Goal: Task Accomplishment & Management: Complete application form

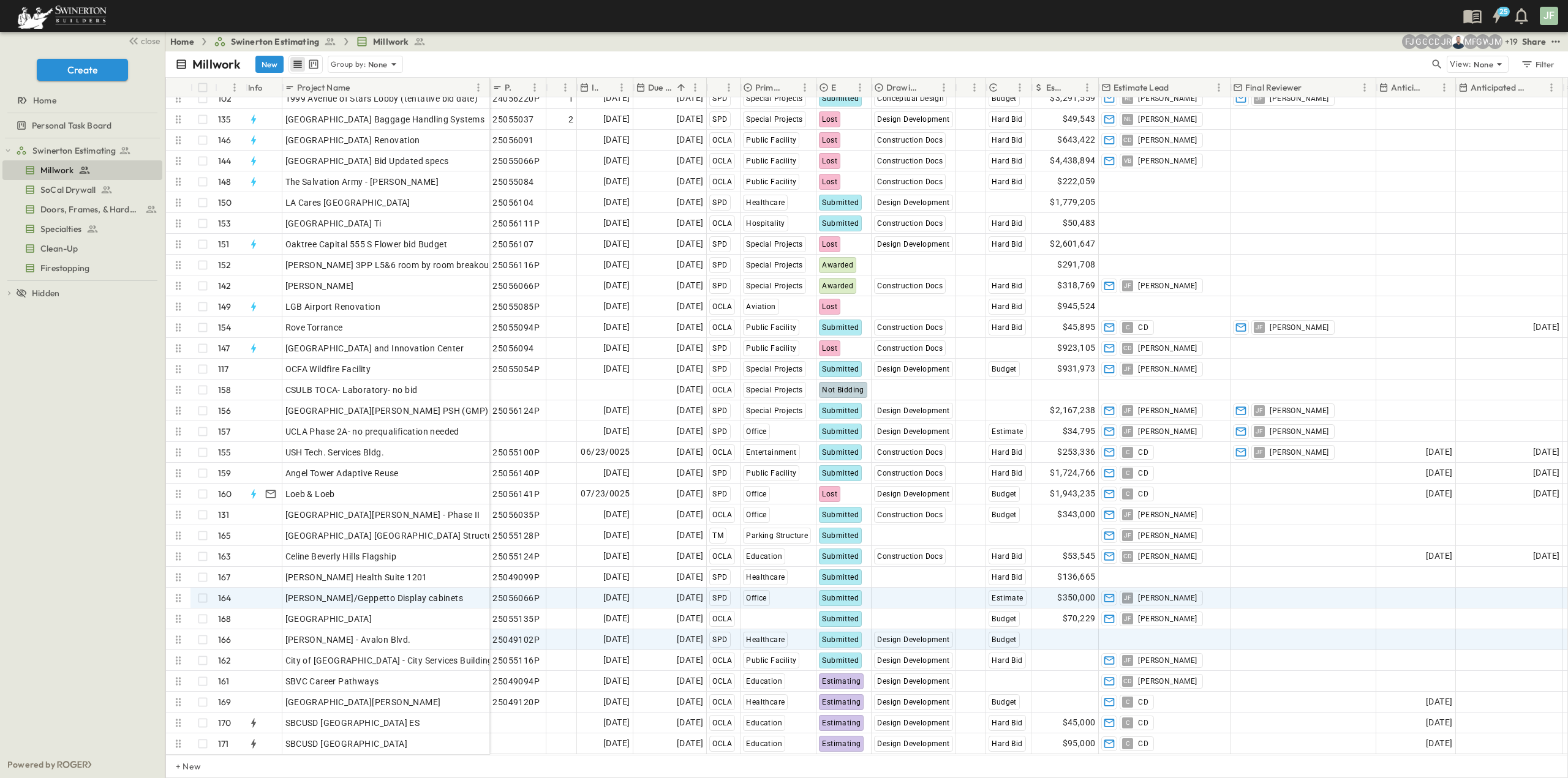
scroll to position [2910, 0]
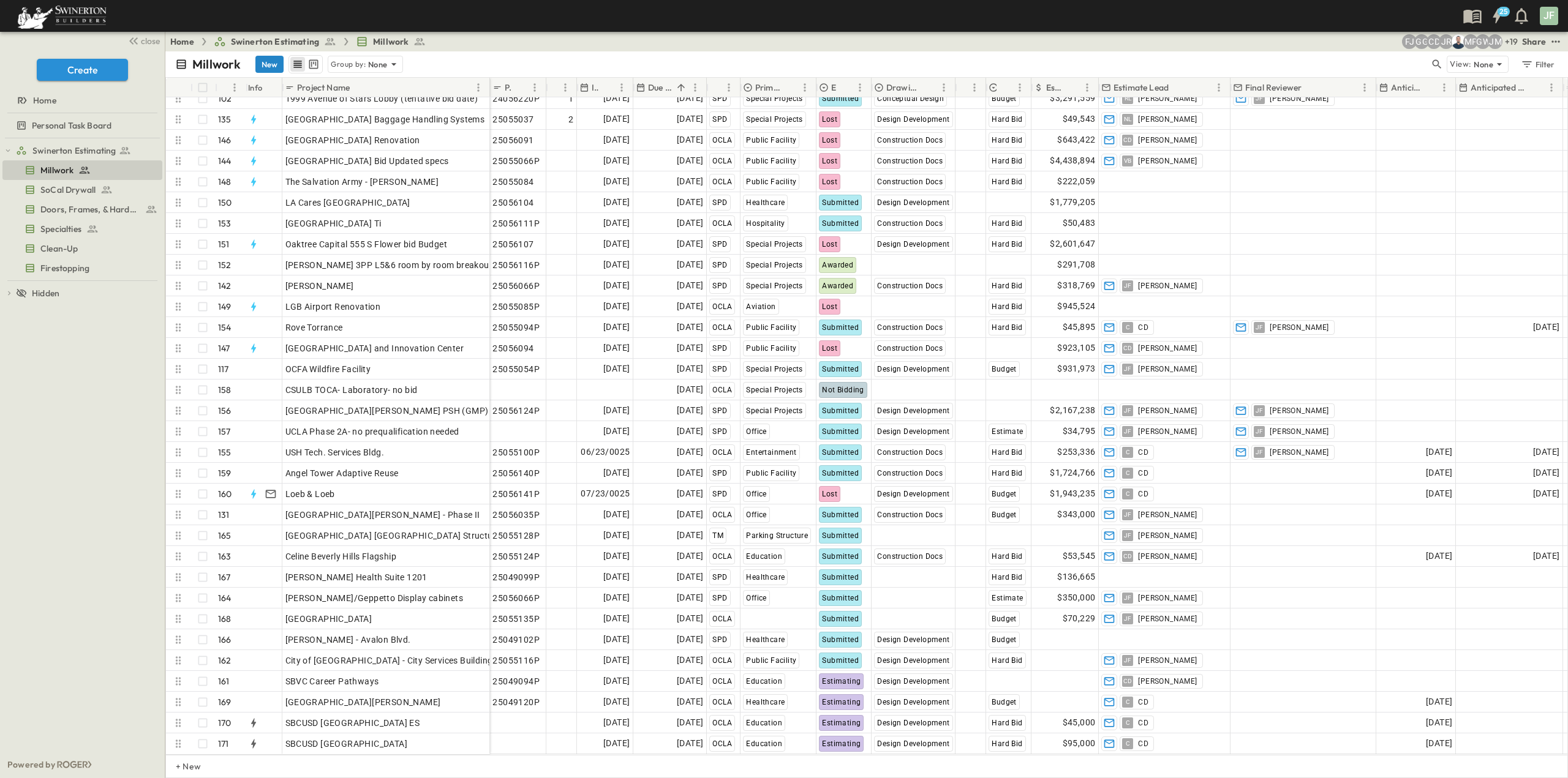
click at [259, 63] on button "New" at bounding box center [269, 64] width 28 height 17
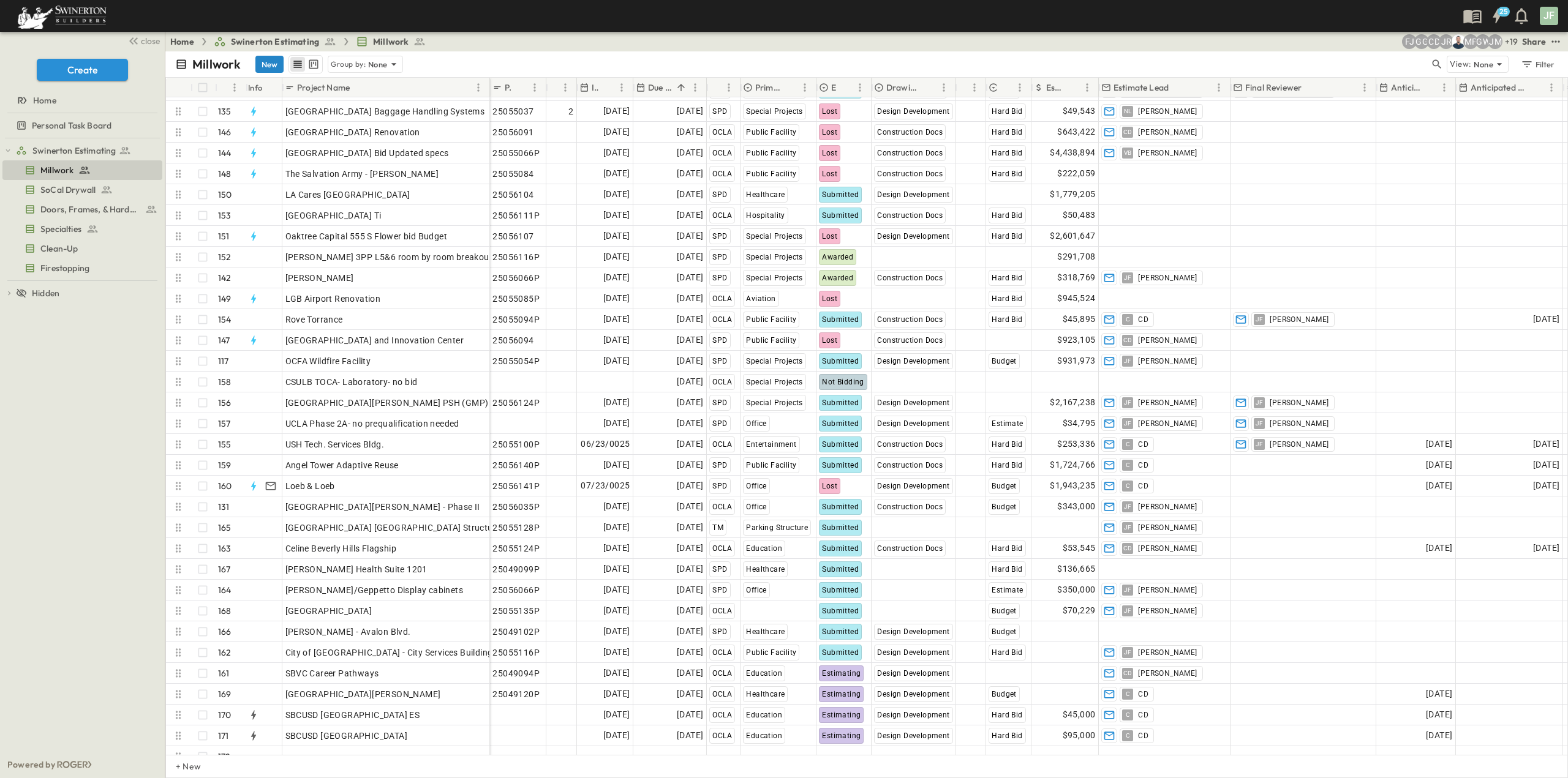
scroll to position [2931, 0]
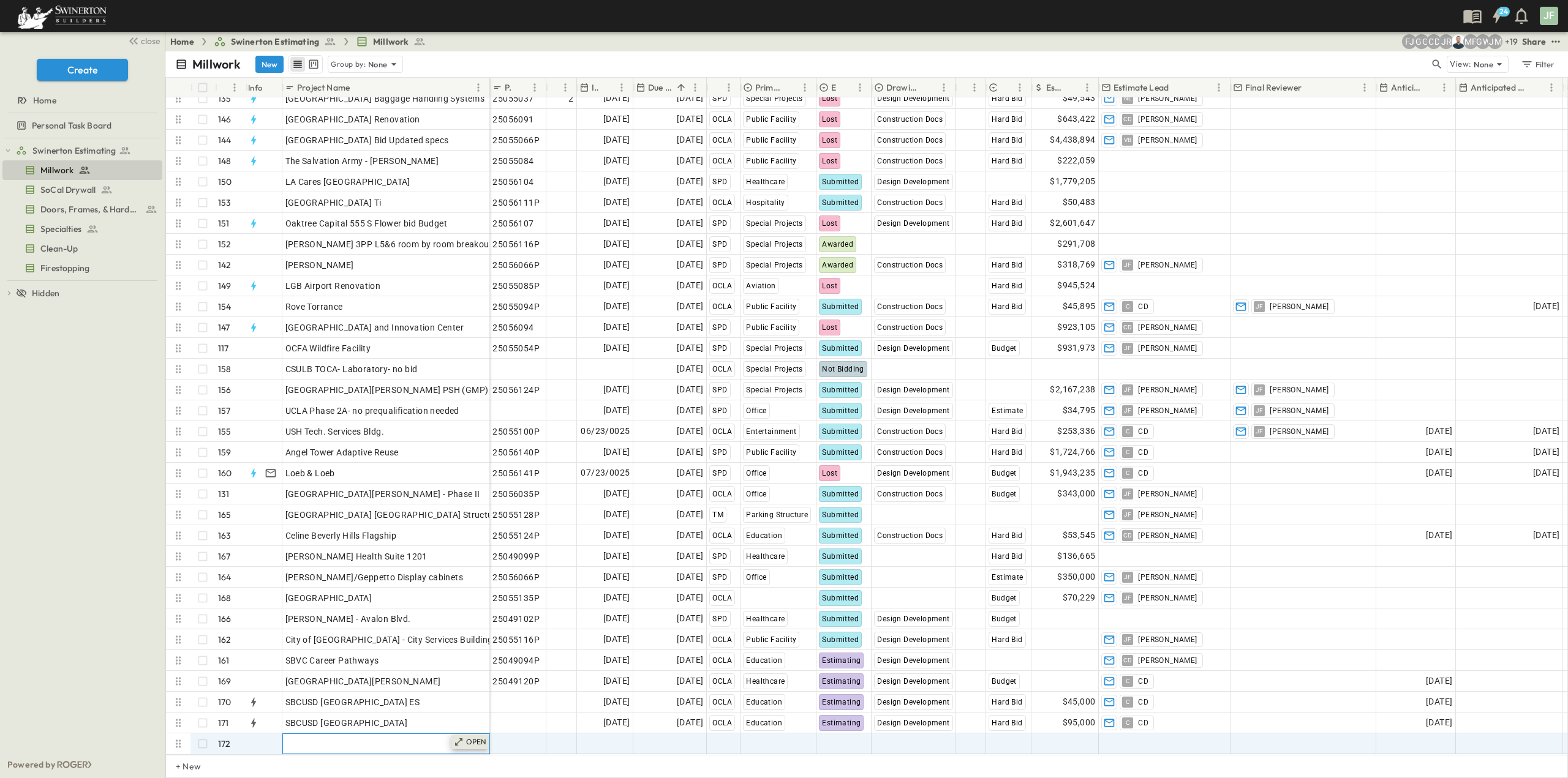
click at [483, 737] on p "OPEN" at bounding box center [476, 742] width 21 height 10
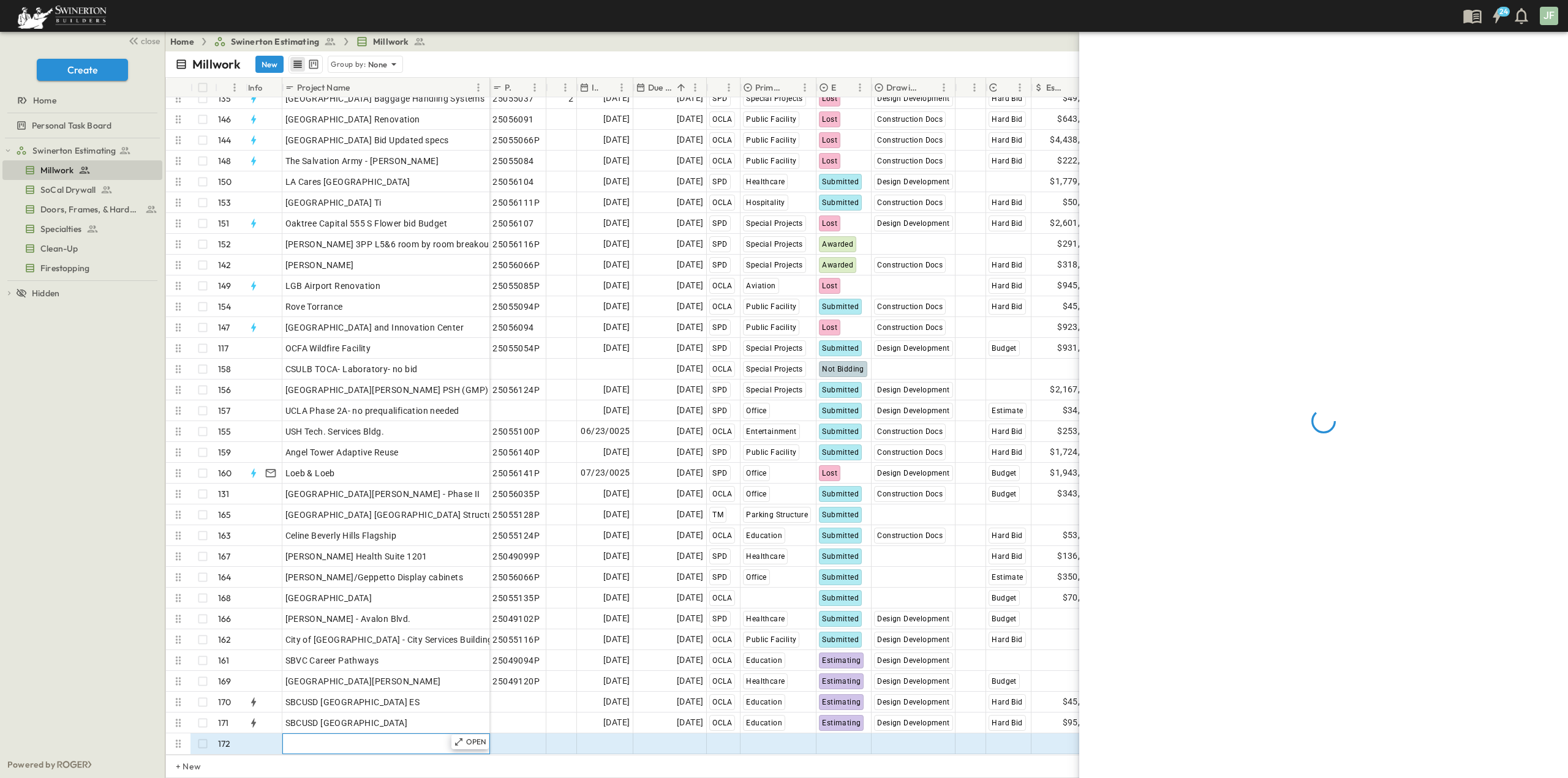
click at [392, 735] on div "Add Name" at bounding box center [386, 743] width 201 height 17
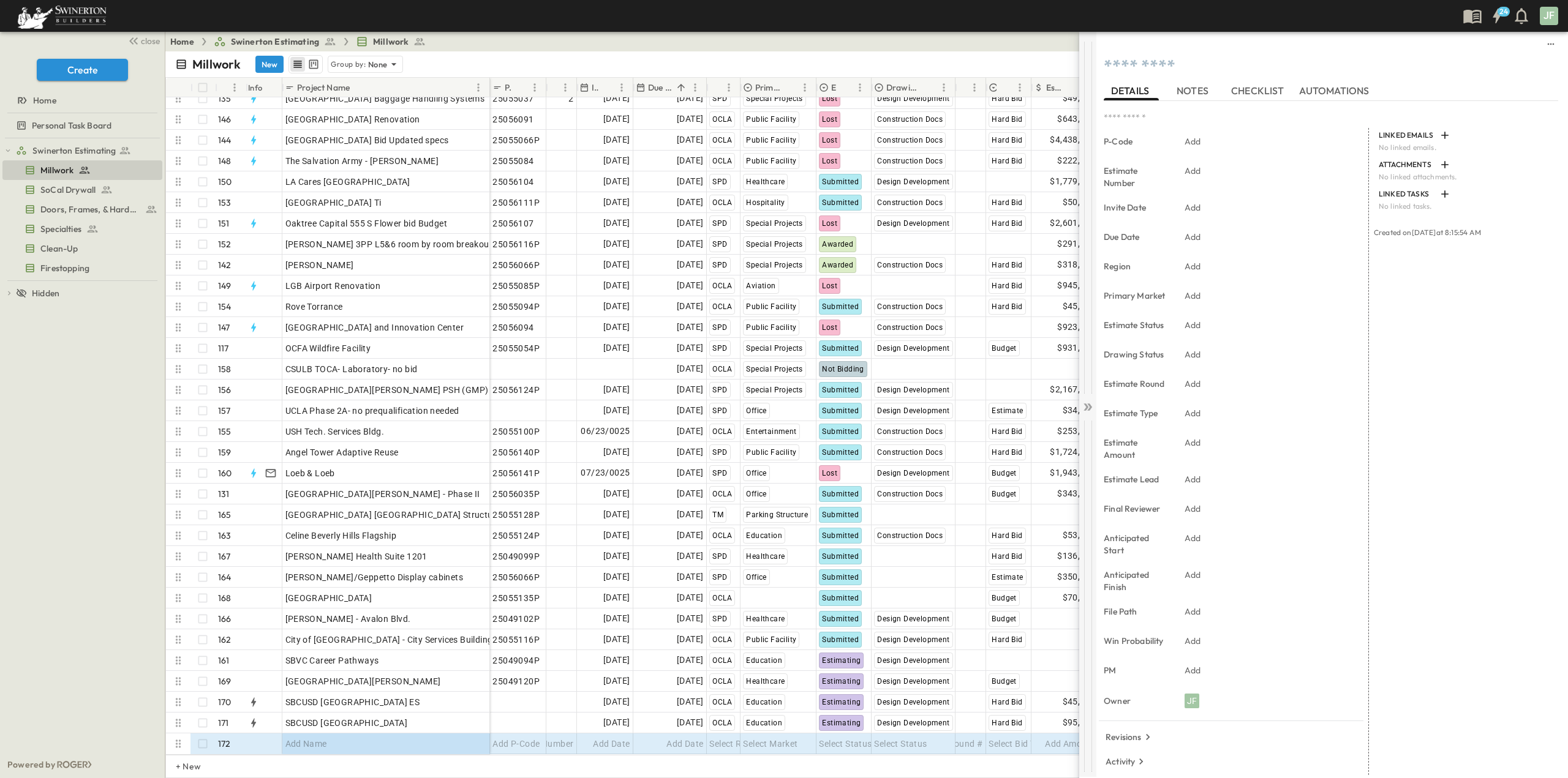
click at [1083, 69] on div at bounding box center [1087, 217] width 17 height 352
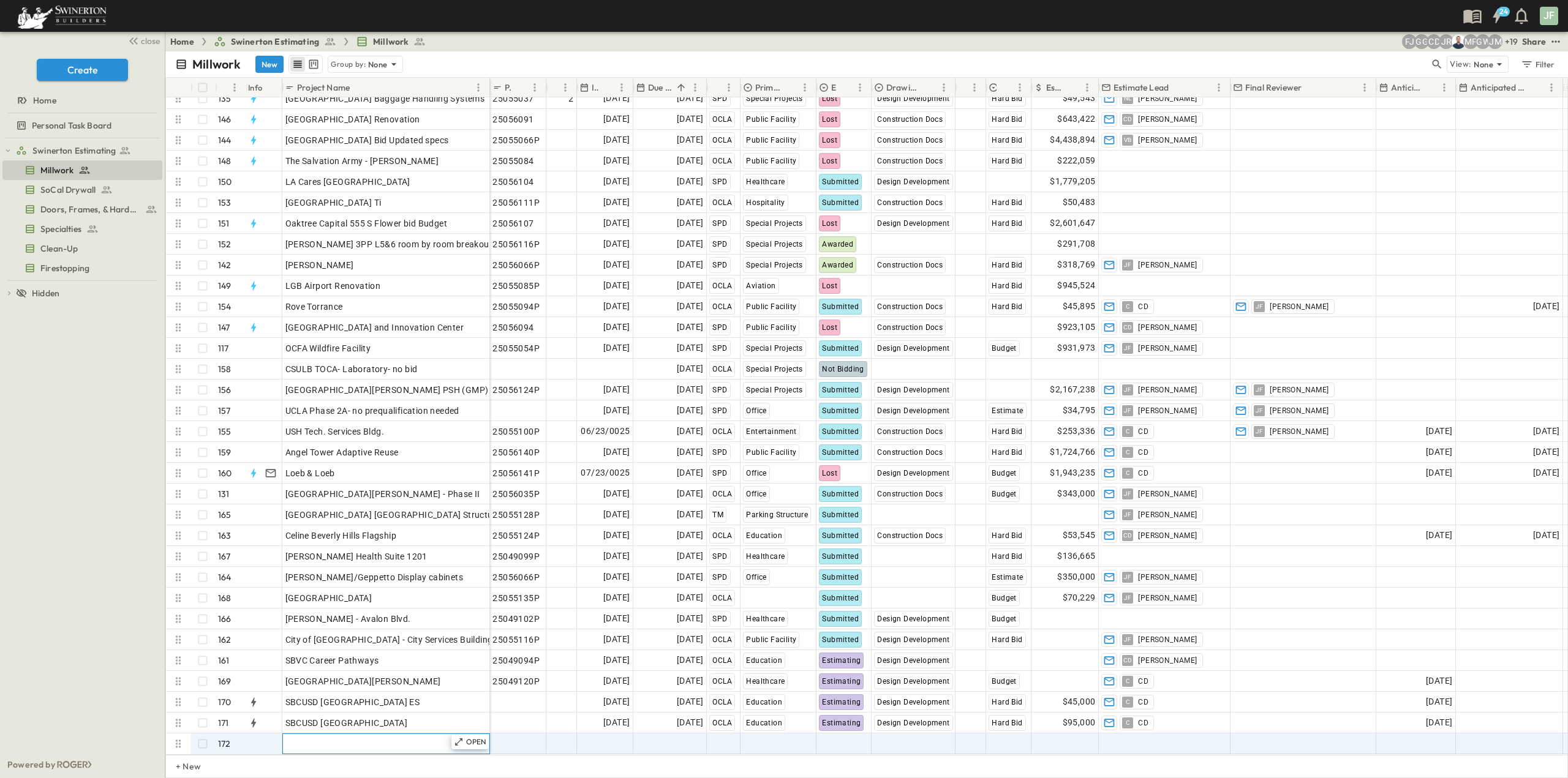
click at [348, 735] on div "Add Name" at bounding box center [386, 743] width 201 height 17
type input "**********"
click at [838, 738] on span "Select Status" at bounding box center [845, 744] width 52 height 12
type input "*"
type input "**********"
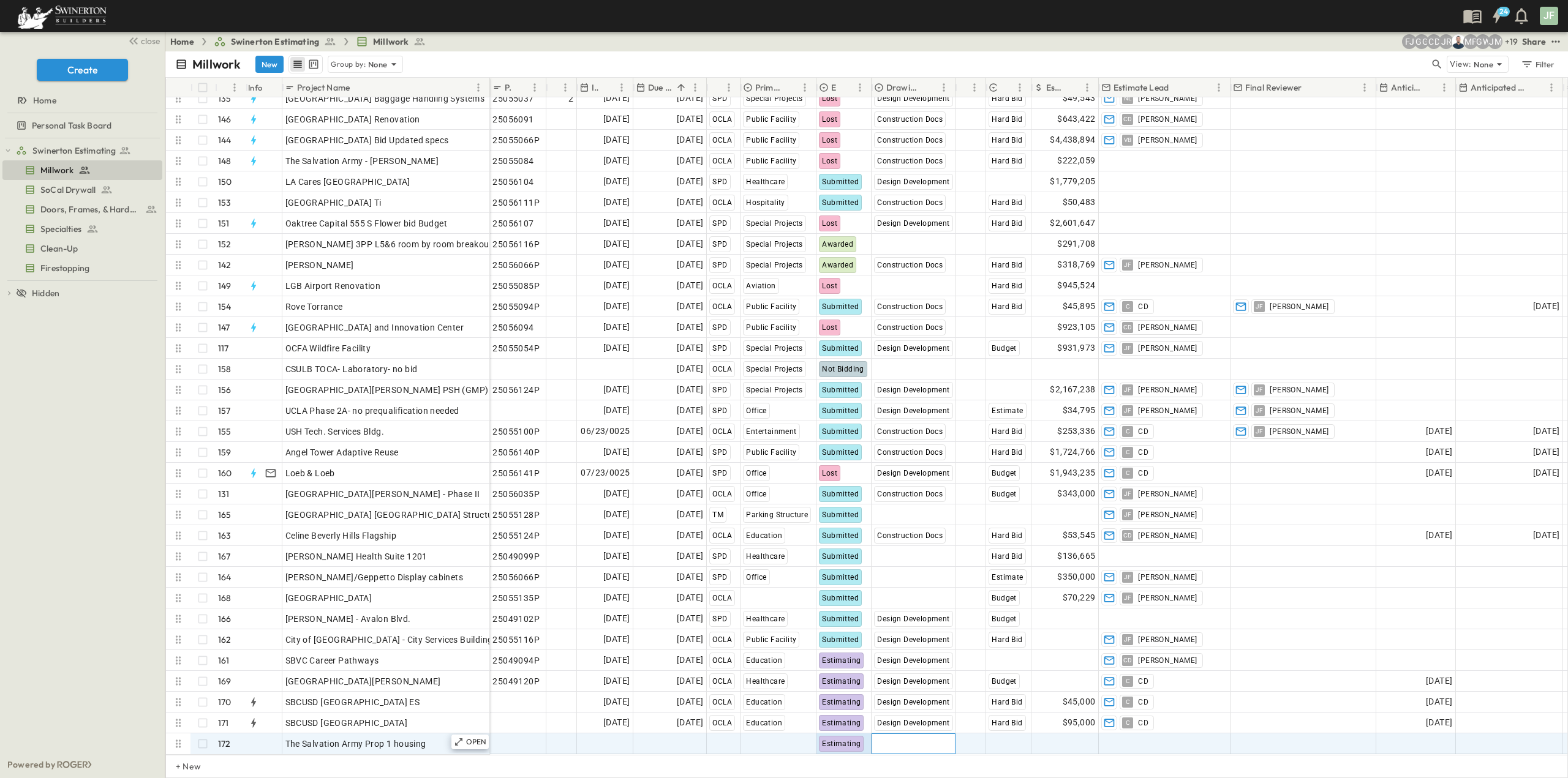
click at [888, 738] on span "Select Status" at bounding box center [900, 744] width 52 height 12
type input "*"
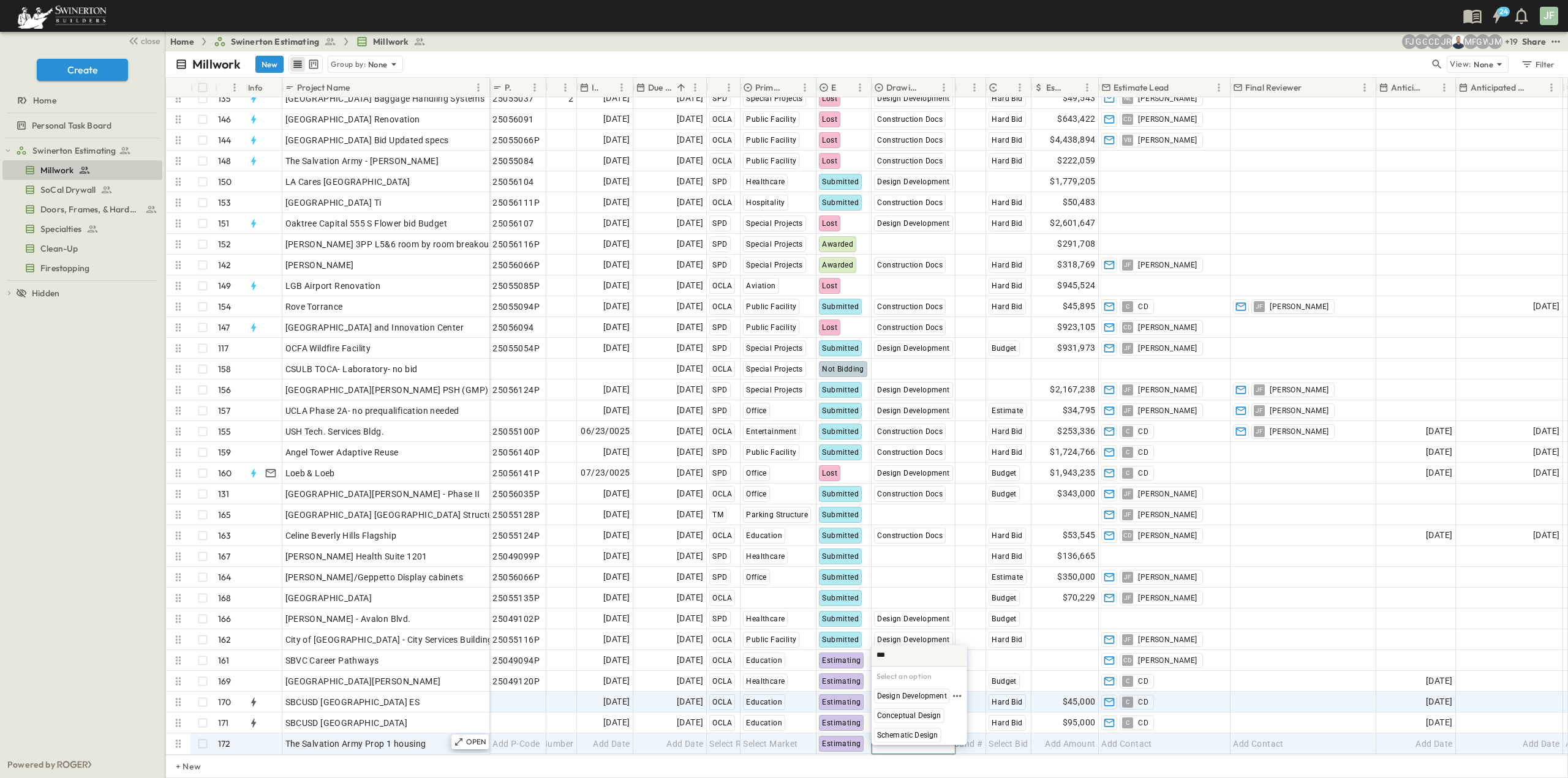
click at [894, 690] on div "Design Development" at bounding box center [912, 696] width 76 height 15
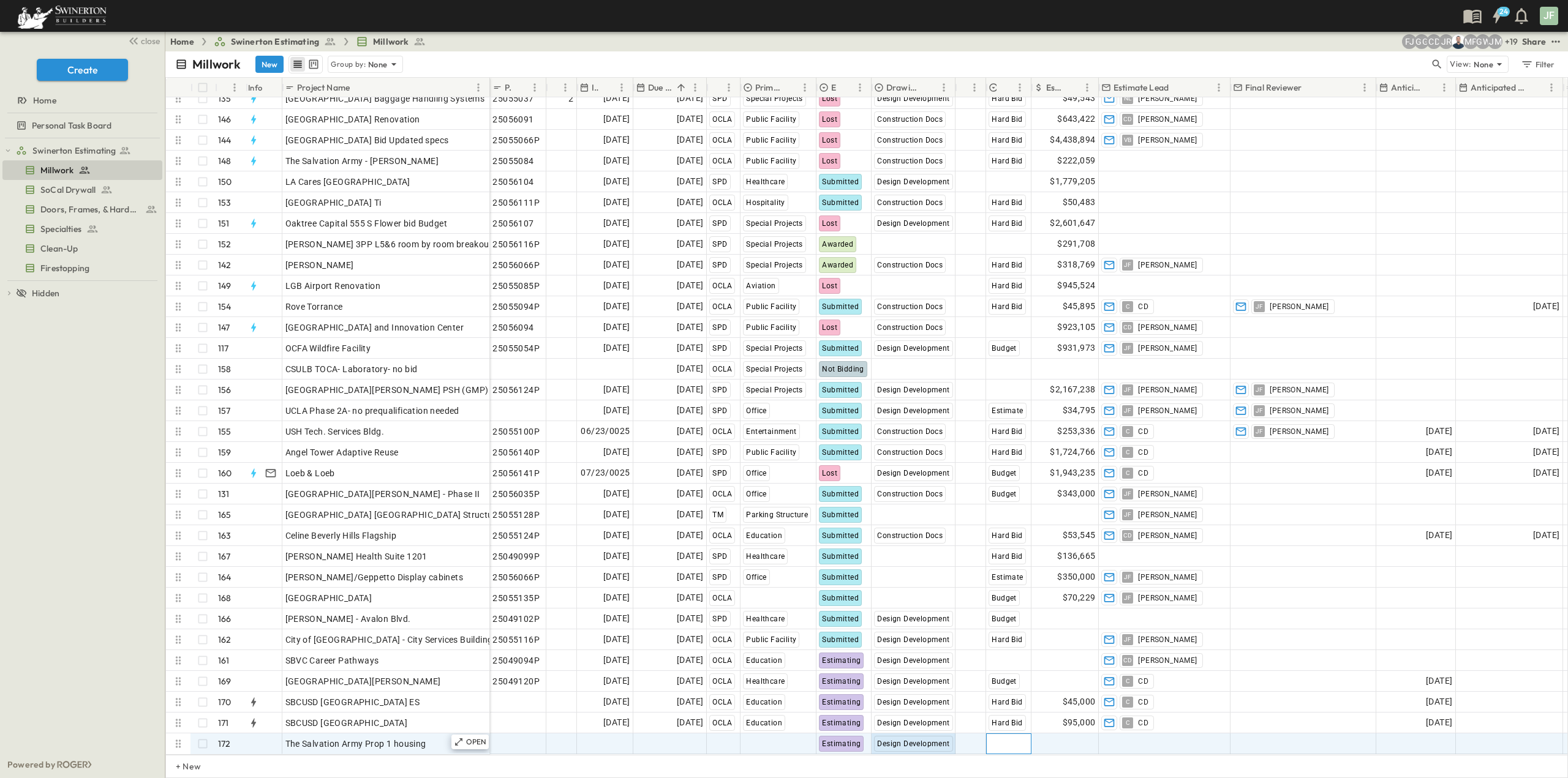
click at [989, 738] on span "Select Bid Type" at bounding box center [1018, 744] width 60 height 12
type input "******"
click at [423, 738] on span "The Salvation Army Prop 1 housing" at bounding box center [355, 744] width 141 height 12
drag, startPoint x: 434, startPoint y: 735, endPoint x: 279, endPoint y: 734, distance: 155.0
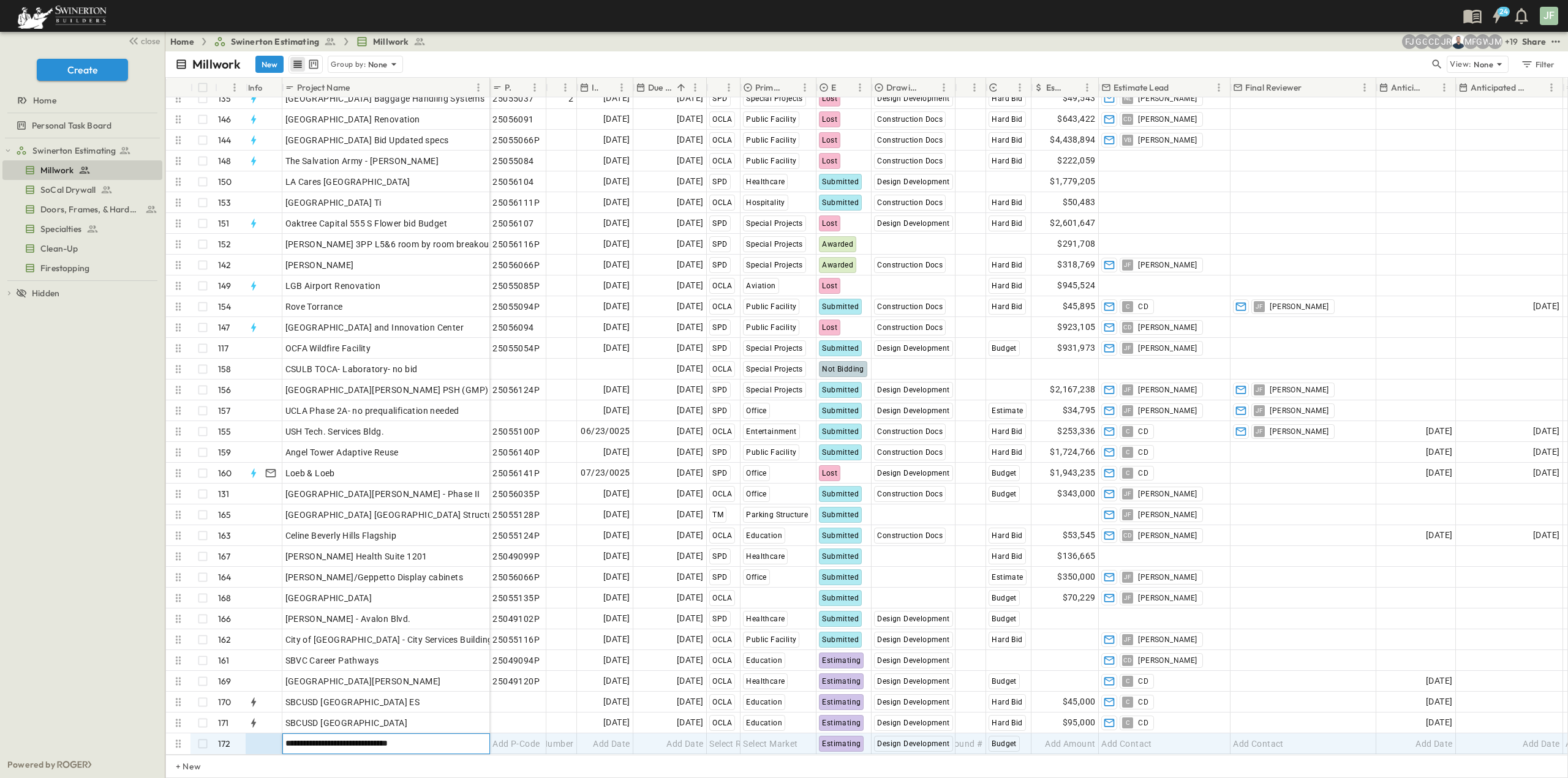
click at [279, 734] on div "**********" at bounding box center [328, 743] width 324 height 21
drag, startPoint x: 513, startPoint y: 733, endPoint x: 559, endPoint y: 738, distance: 46.3
click at [513, 738] on span "Add P-Code" at bounding box center [515, 744] width 47 height 12
click at [591, 737] on div "Add Date" at bounding box center [604, 743] width 55 height 20
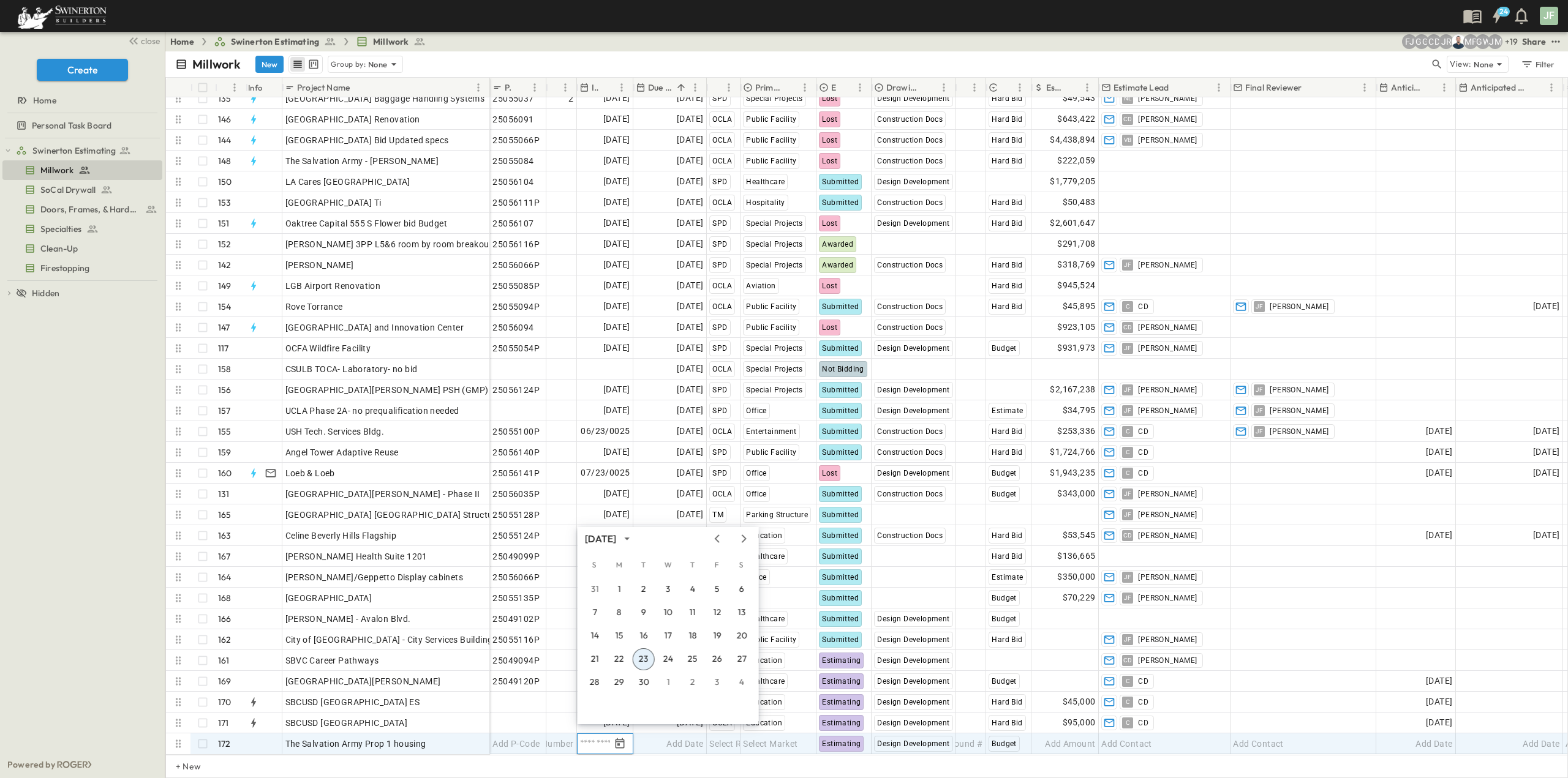
click at [595, 738] on input "text" at bounding box center [595, 743] width 30 height 12
type input "**********"
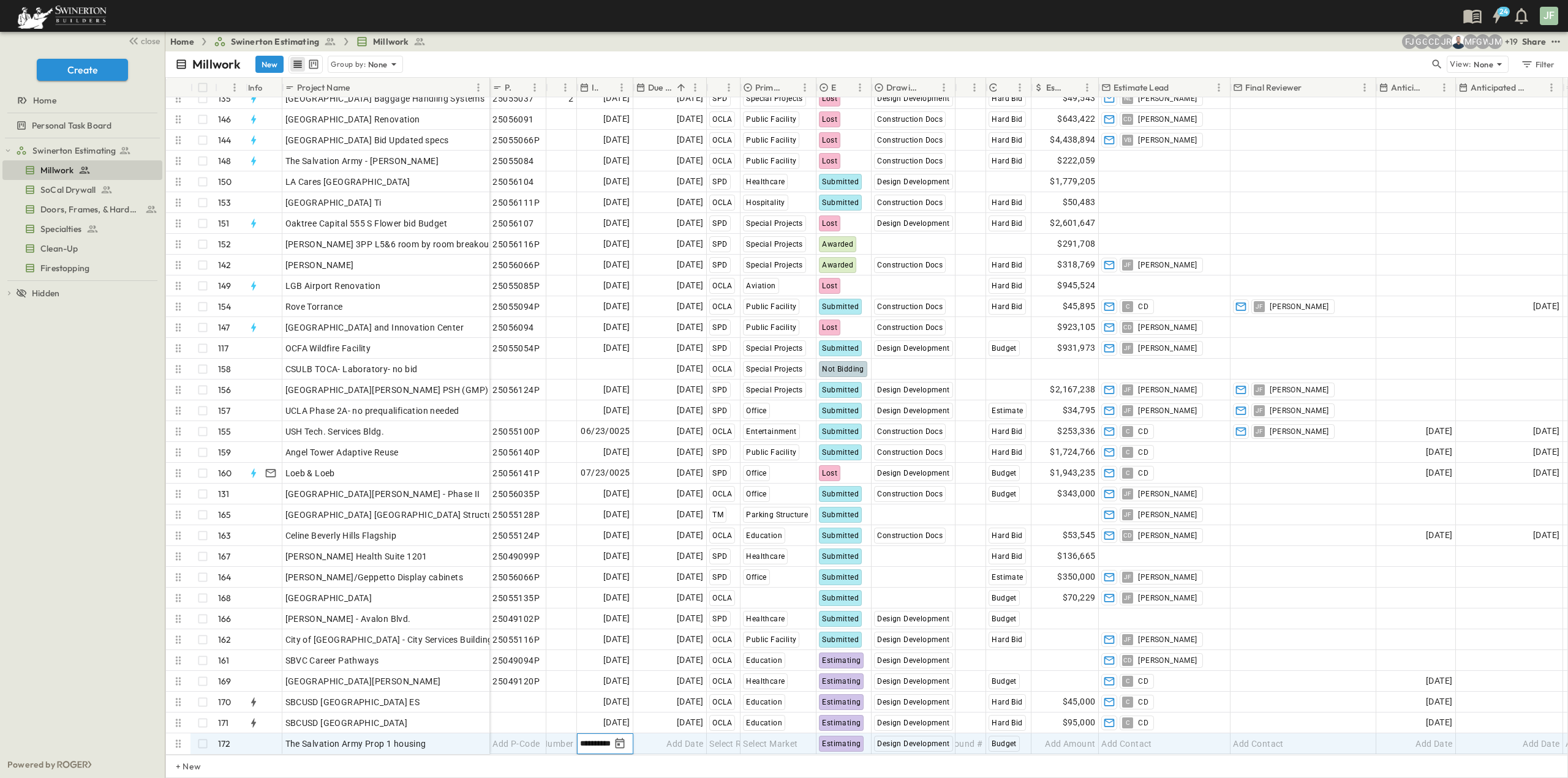
click at [596, 738] on input "**********" at bounding box center [595, 743] width 30 height 12
click at [621, 738] on icon "Tracking Date Menu" at bounding box center [620, 744] width 12 height 12
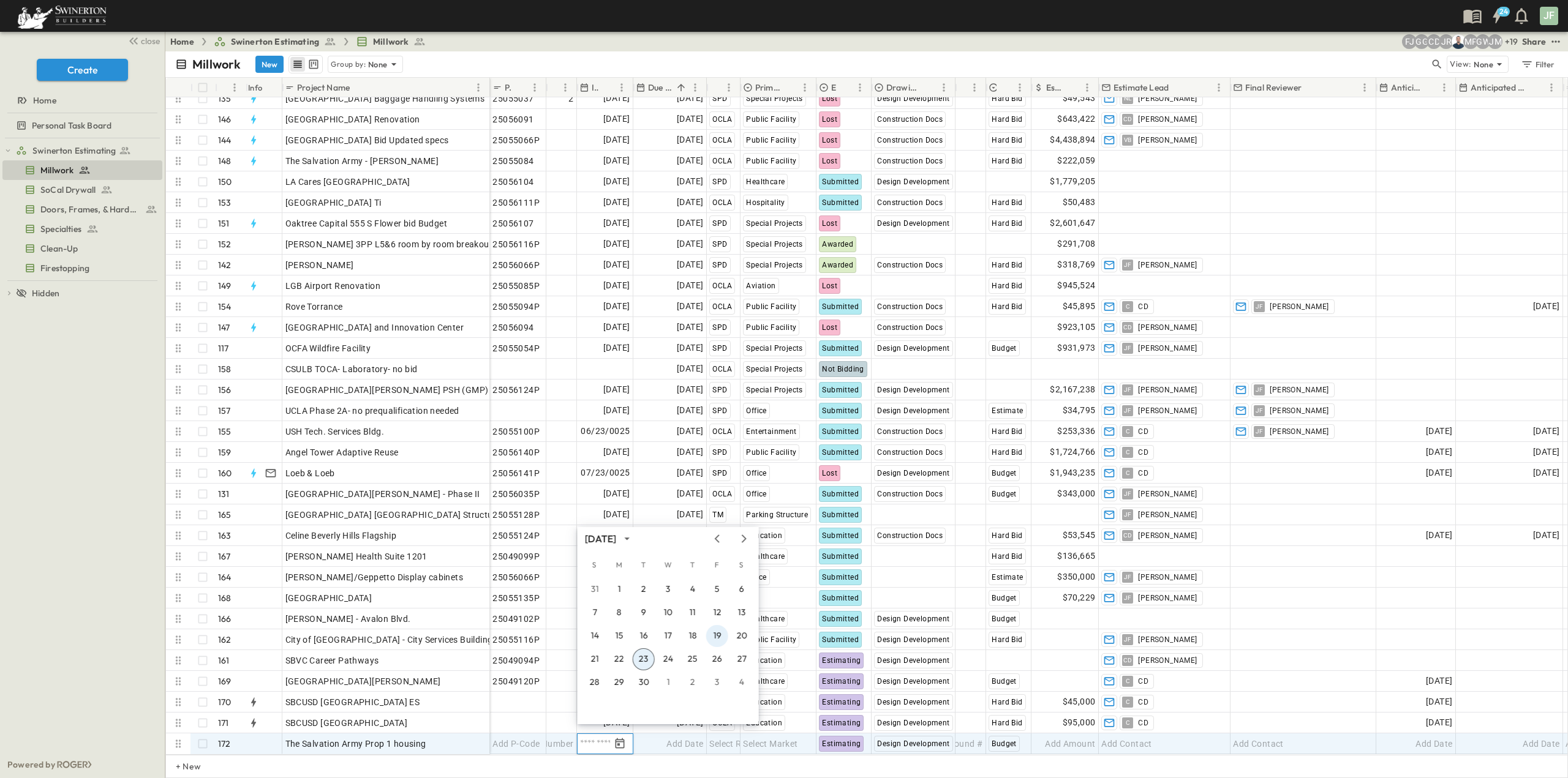
click at [716, 641] on button "19" at bounding box center [717, 636] width 22 height 22
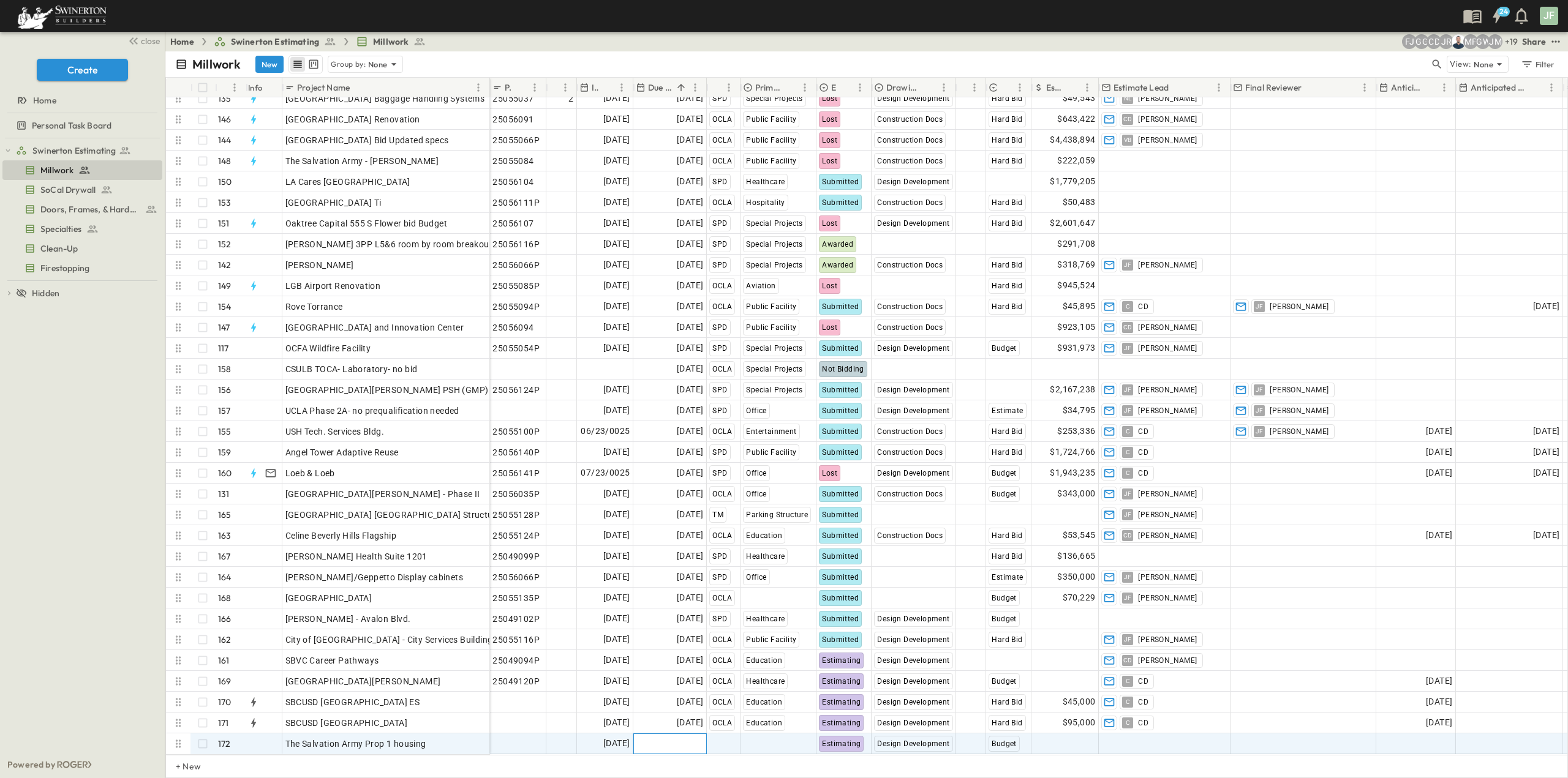
click at [677, 738] on span "Add Date" at bounding box center [684, 744] width 37 height 12
click at [798, 535] on icon "Next month" at bounding box center [801, 539] width 15 height 10
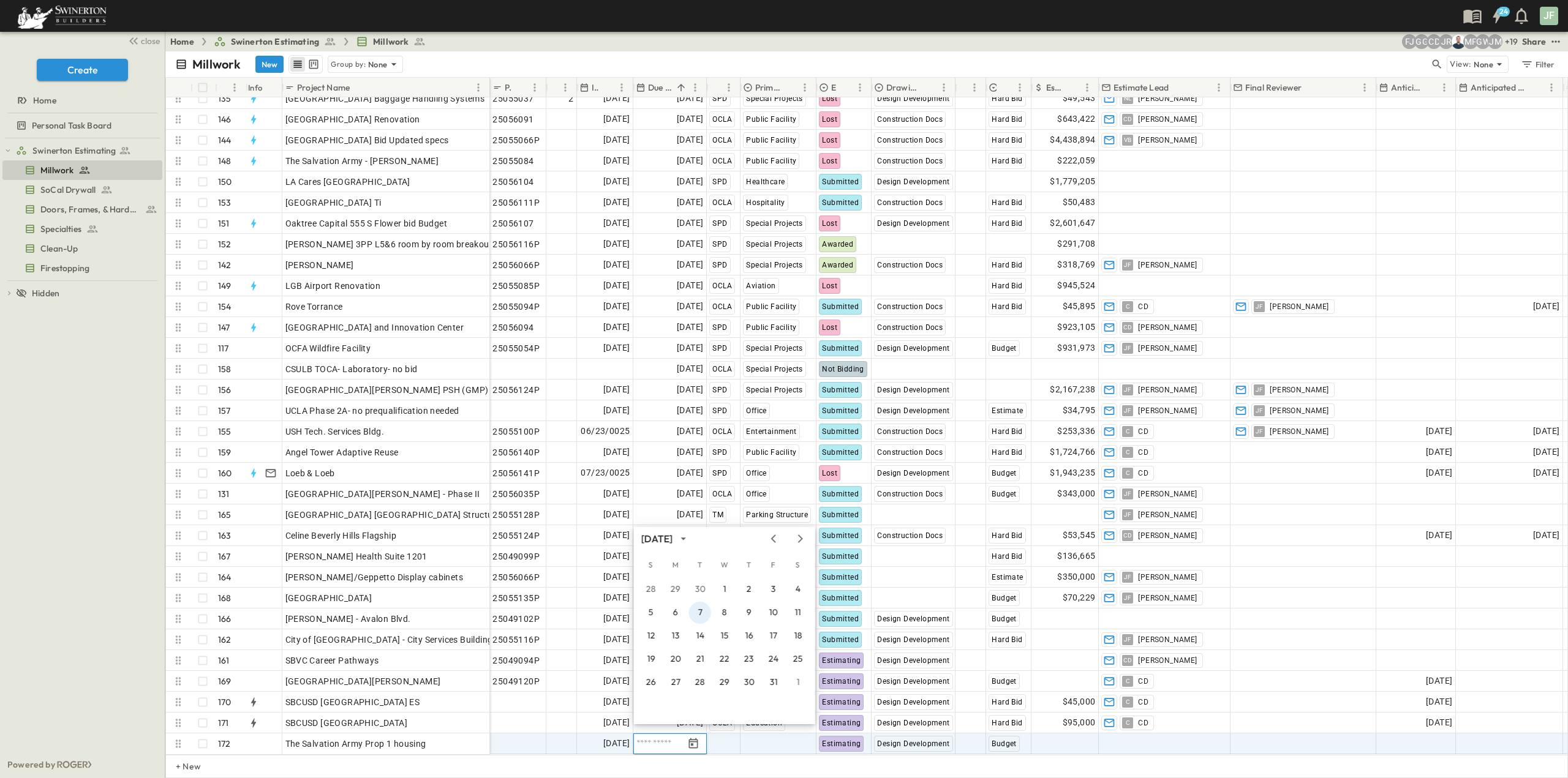
click at [703, 614] on button "7" at bounding box center [700, 613] width 22 height 22
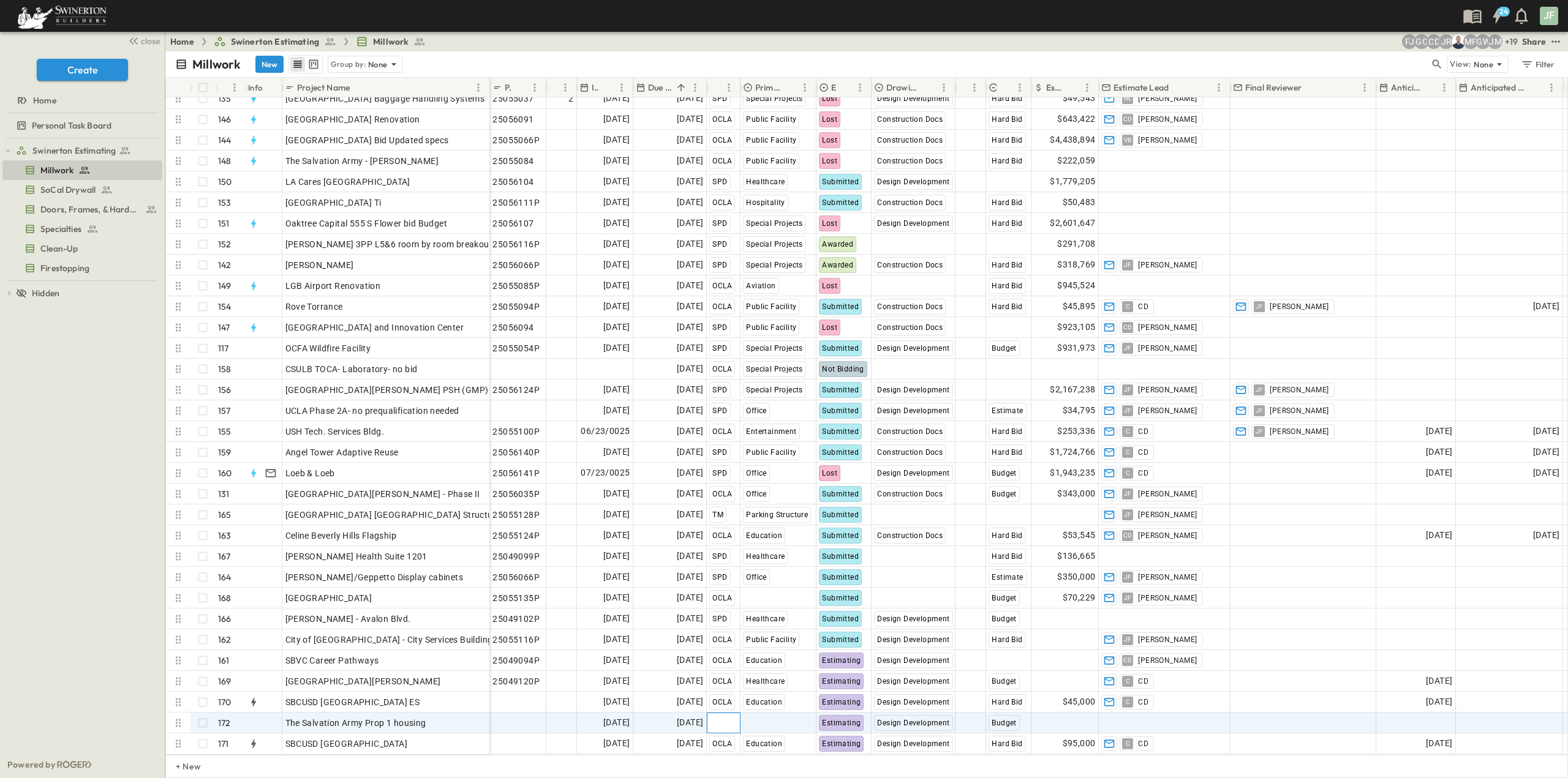
click at [733, 718] on span "Select Region" at bounding box center [735, 723] width 54 height 12
type input "*"
type input "***"
click at [727, 713] on span "OCLA" at bounding box center [721, 713] width 19 height 10
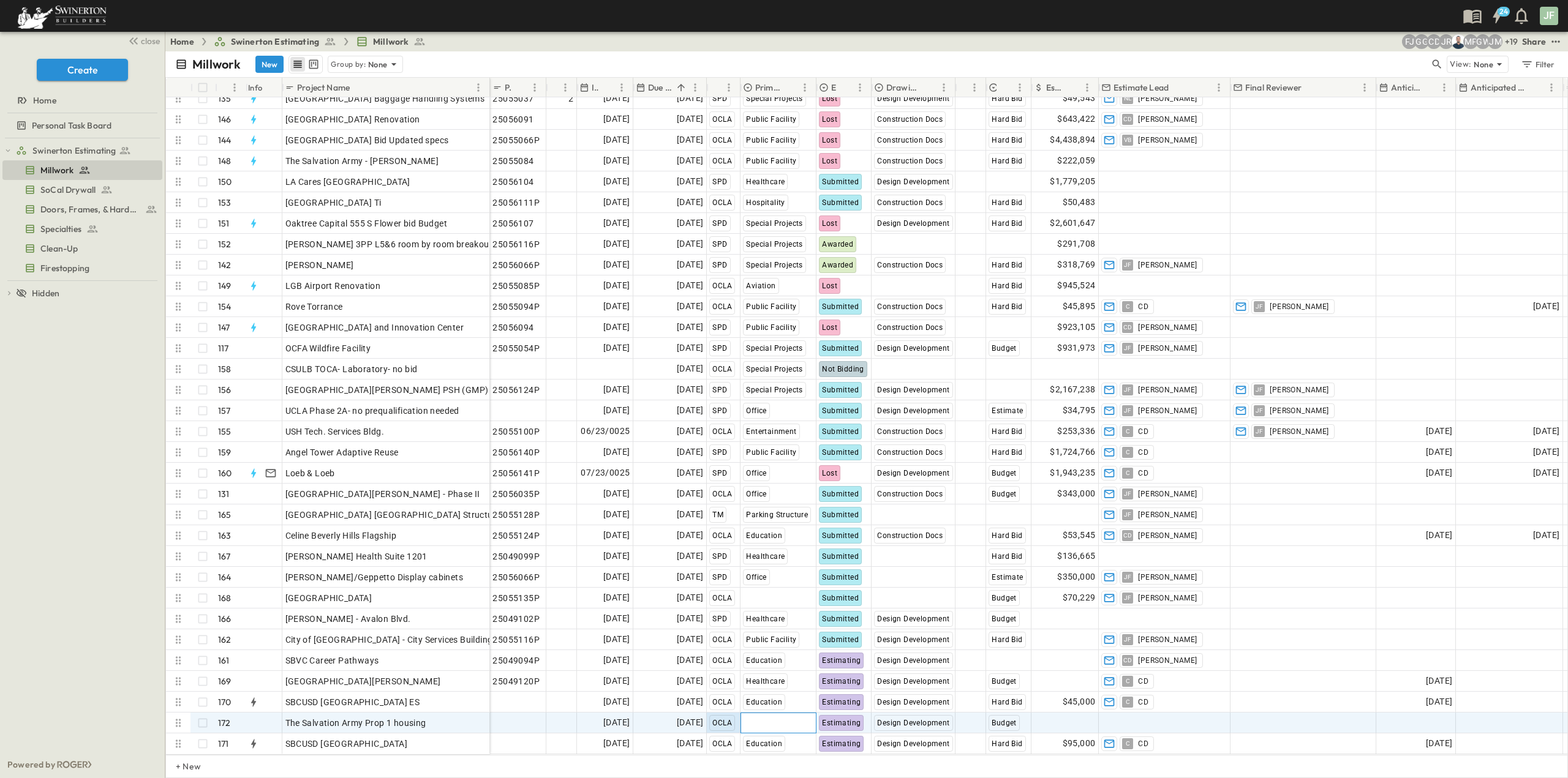
click at [752, 717] on span "Select Market" at bounding box center [770, 723] width 54 height 12
click at [1127, 717] on span "Add Contact" at bounding box center [1126, 723] width 50 height 12
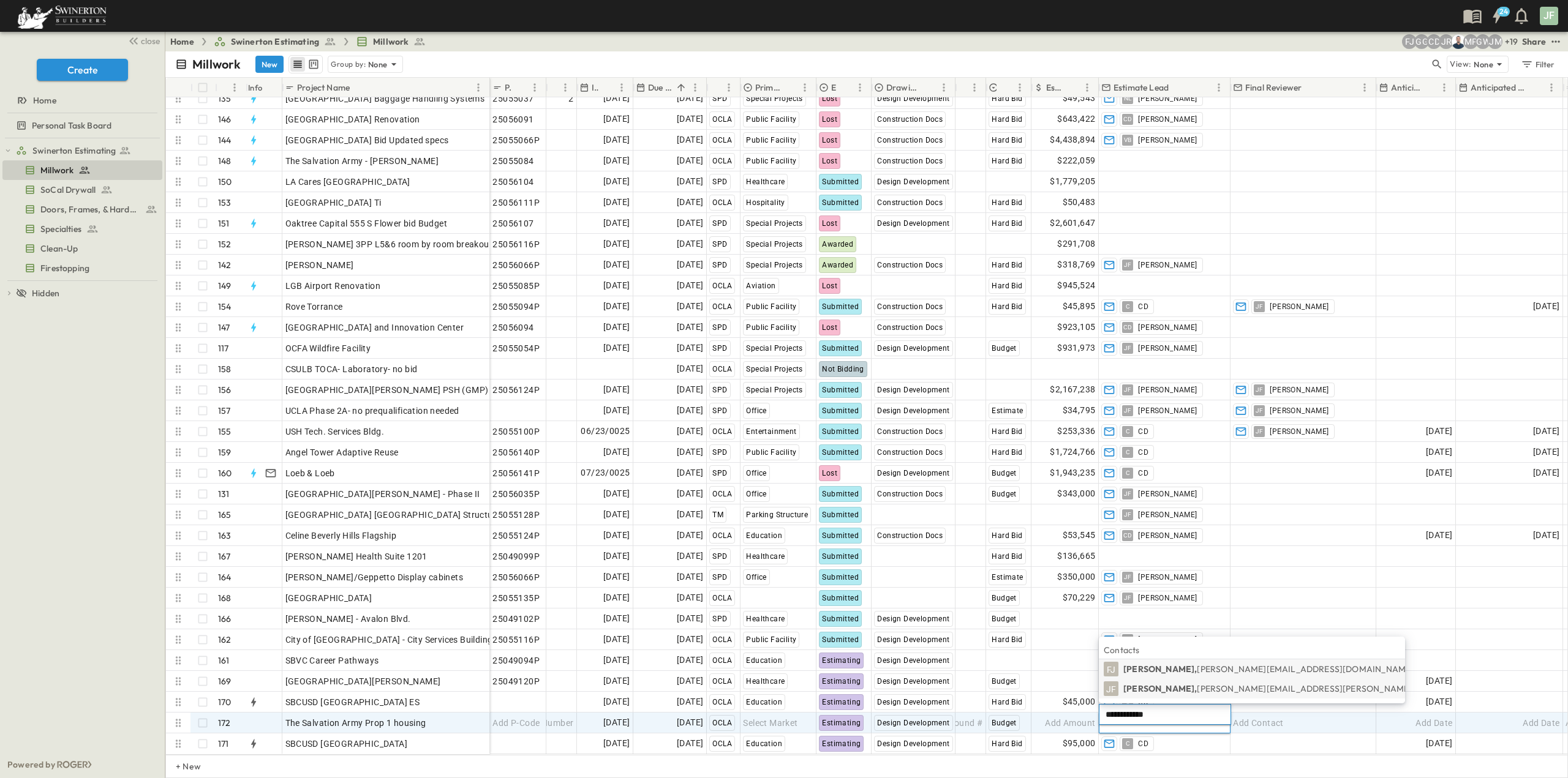
type input "**********"
click at [1205, 688] on span "[PERSON_NAME][EMAIL_ADDRESS][PERSON_NAME][PERSON_NAME][DOMAIN_NAME]" at bounding box center [1374, 688] width 355 height 11
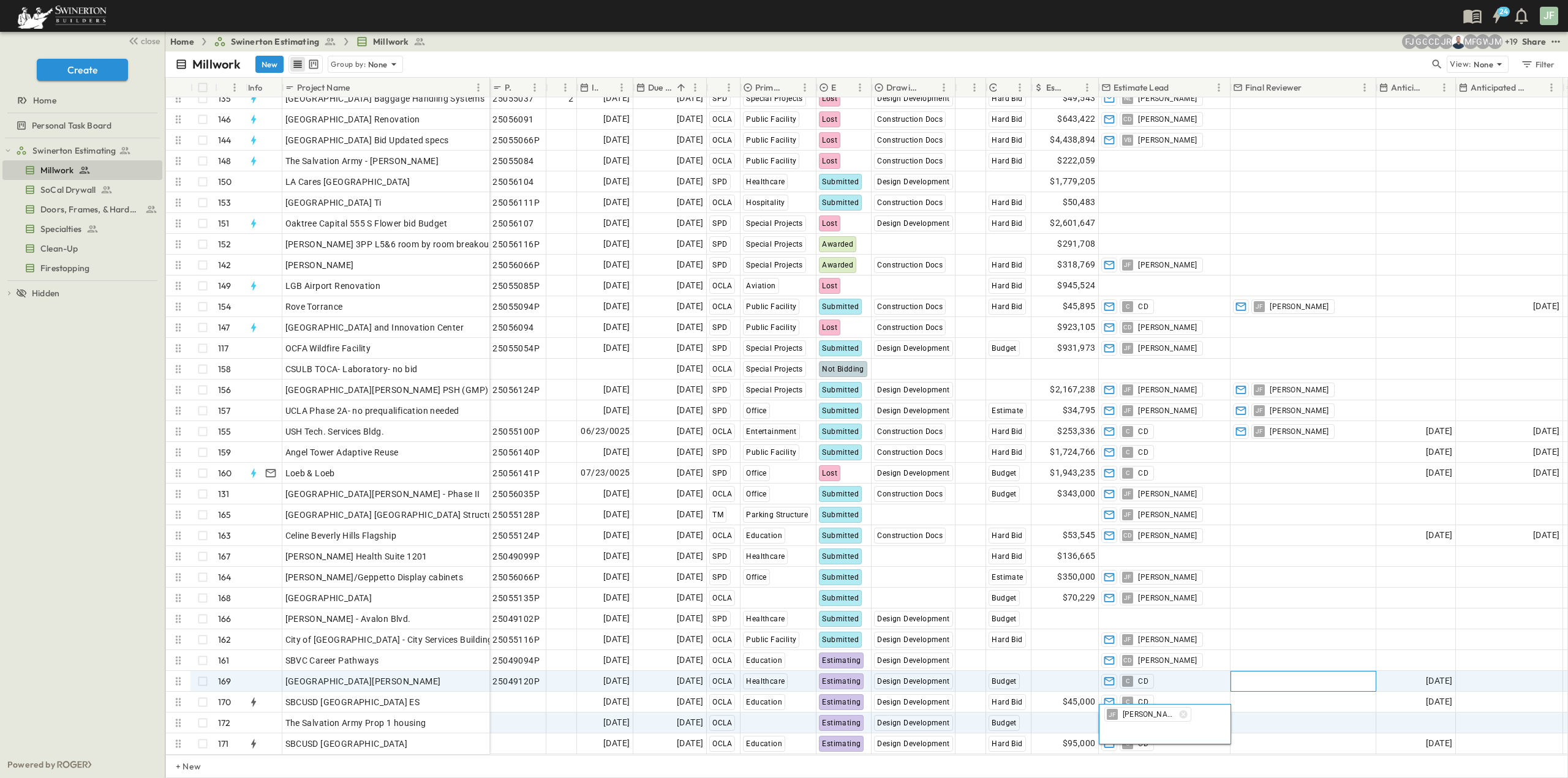
click at [1253, 676] on span "Add Contact" at bounding box center [1258, 682] width 50 height 12
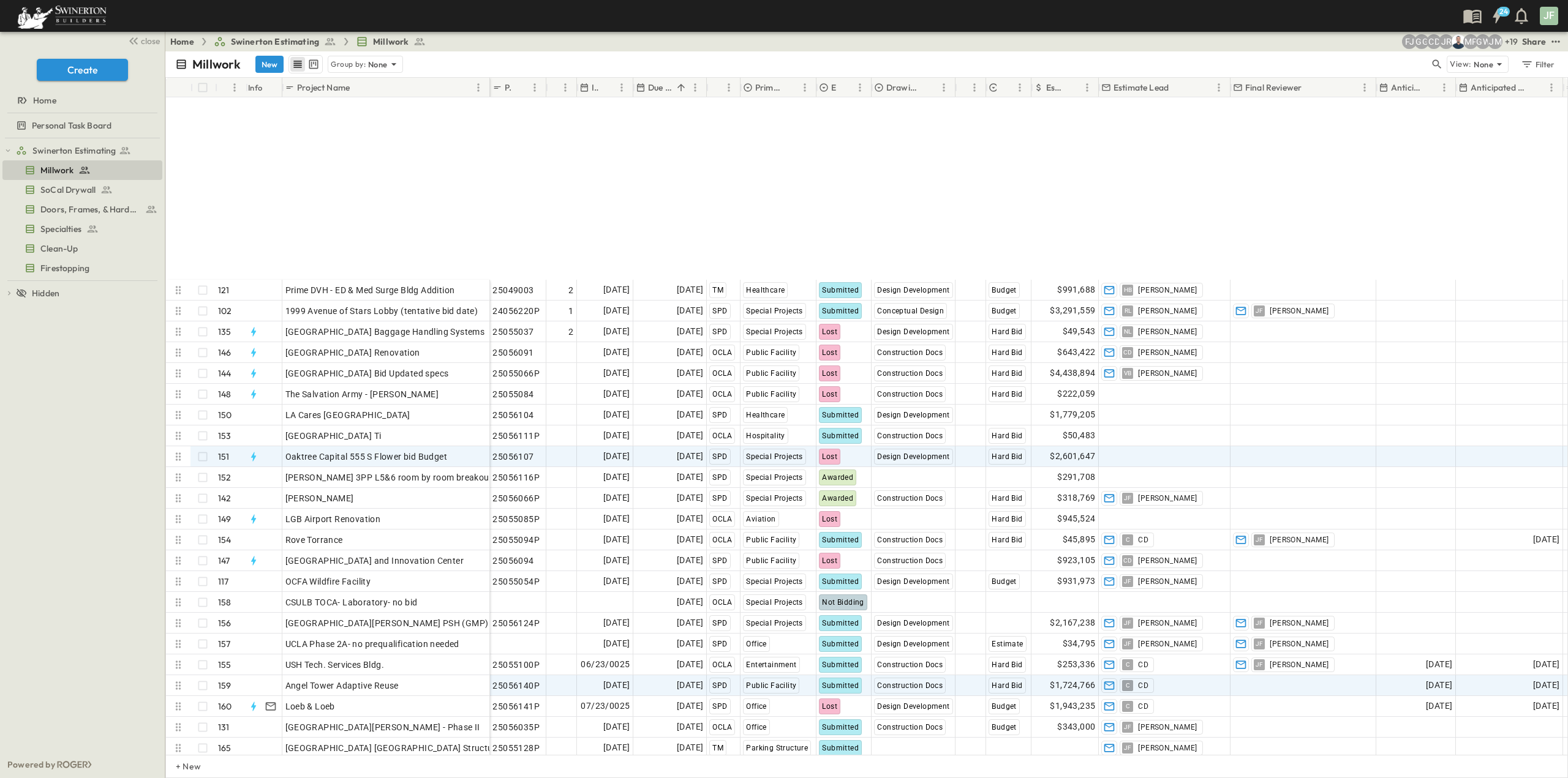
scroll to position [2931, 0]
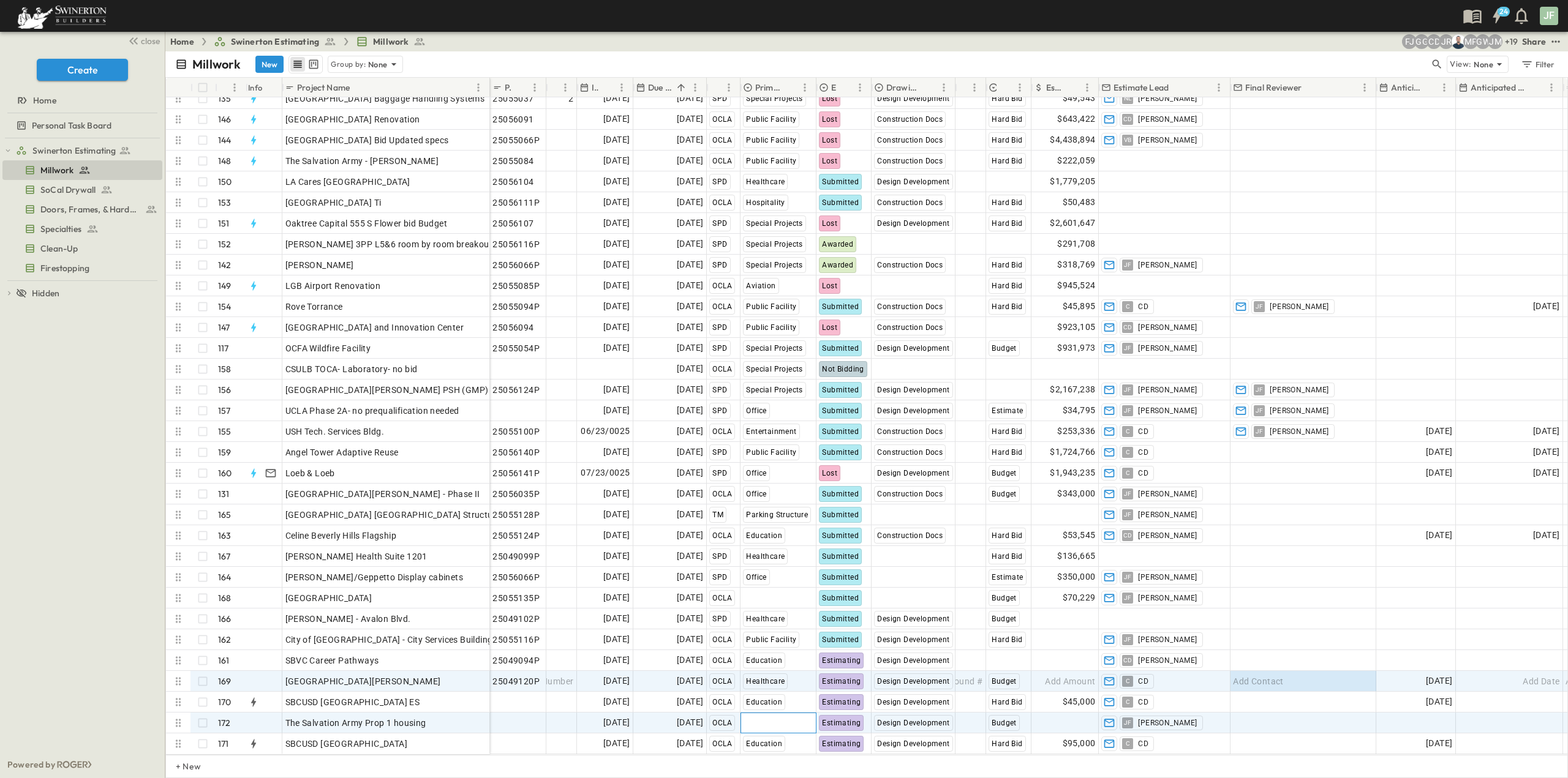
click at [780, 717] on span "Select Market" at bounding box center [770, 723] width 54 height 12
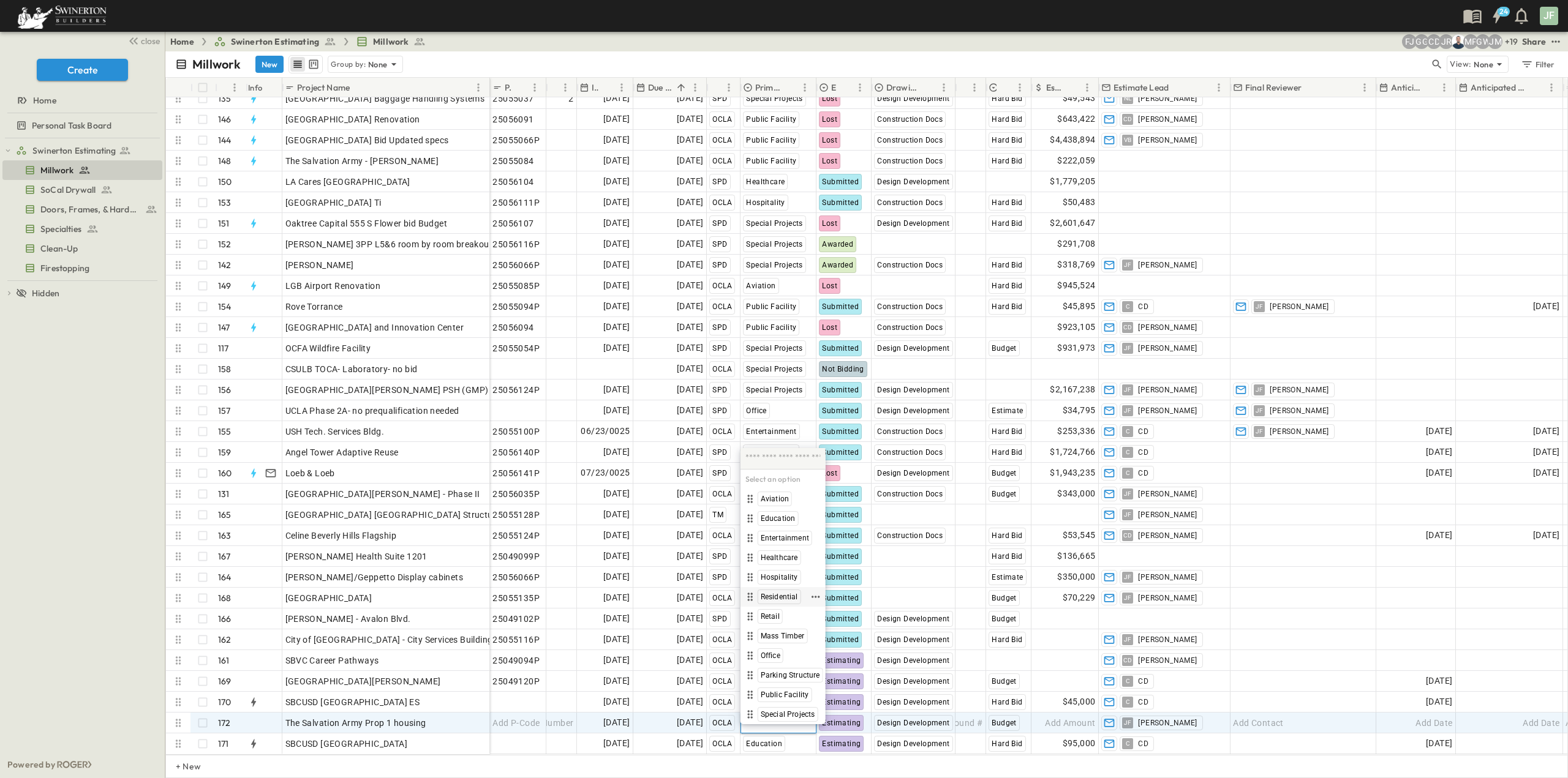
click at [789, 595] on span "Residential" at bounding box center [779, 597] width 37 height 10
